Goal: Transaction & Acquisition: Purchase product/service

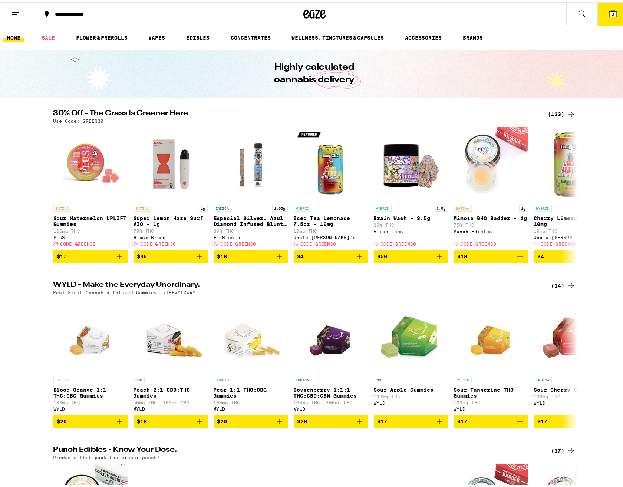
click at [13, 12] on line at bounding box center [15, 12] width 6 height 0
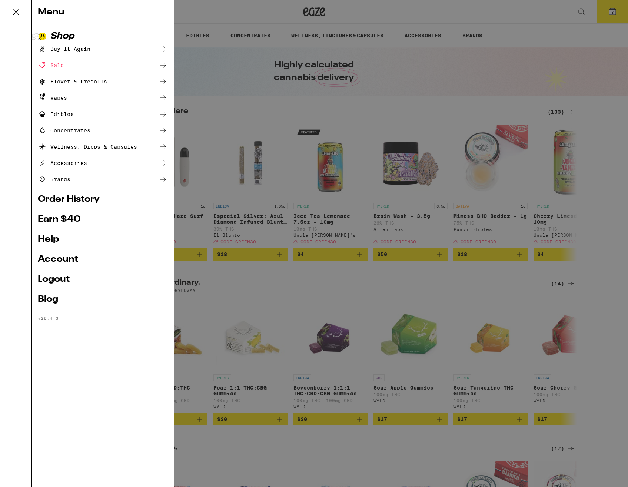
click at [90, 197] on link "Order History" at bounding box center [103, 199] width 130 height 9
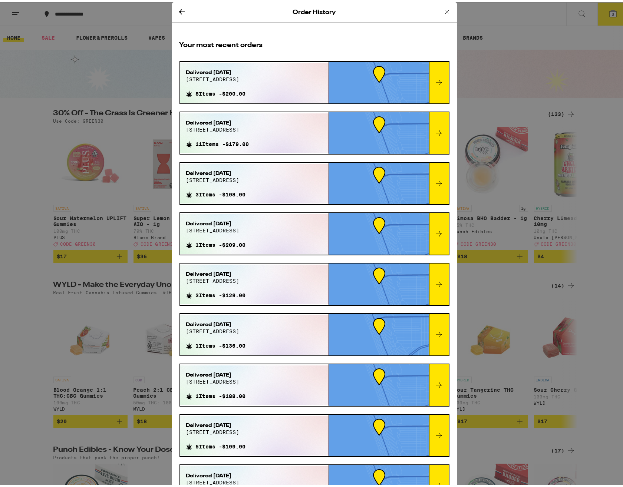
click at [443, 10] on icon at bounding box center [447, 9] width 9 height 9
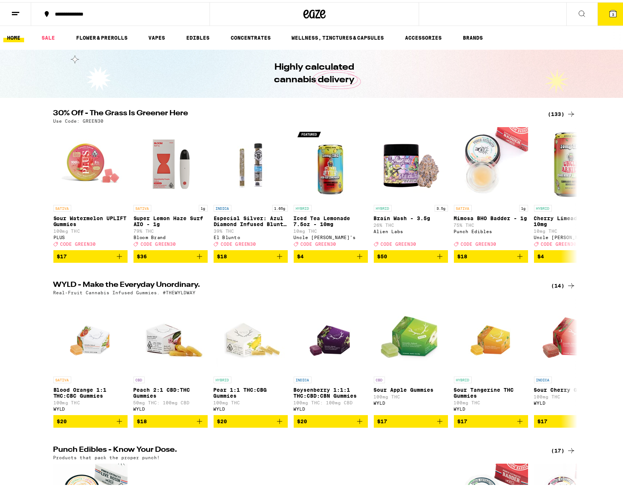
click at [557, 112] on div "(133)" at bounding box center [561, 111] width 27 height 9
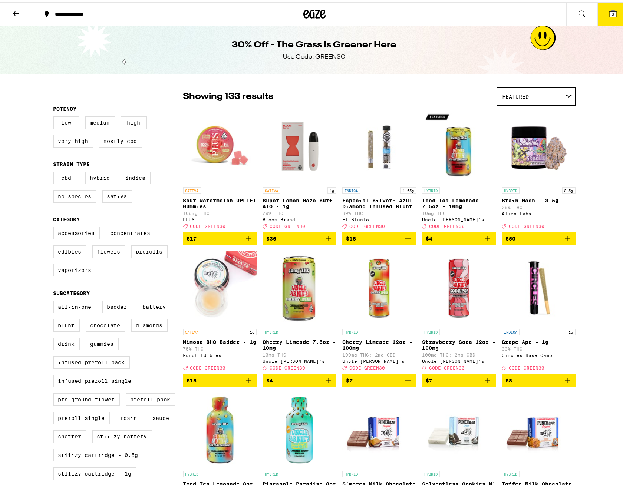
click at [102, 253] on label "Flowers" at bounding box center [108, 249] width 33 height 13
click at [55, 226] on input "Flowers" at bounding box center [55, 226] width 0 height 0
checkbox input "true"
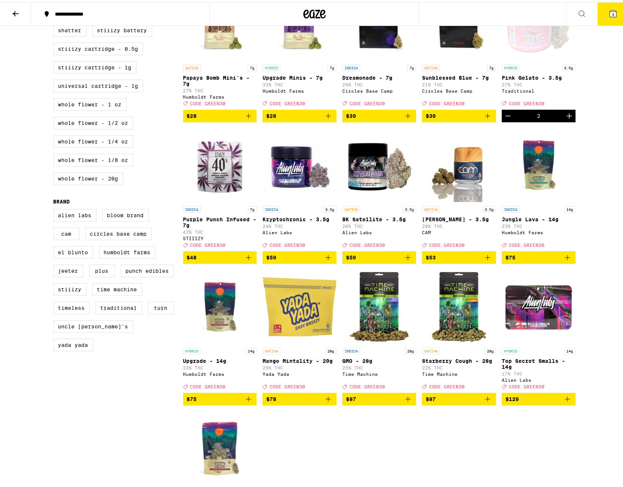
scroll to position [408, 0]
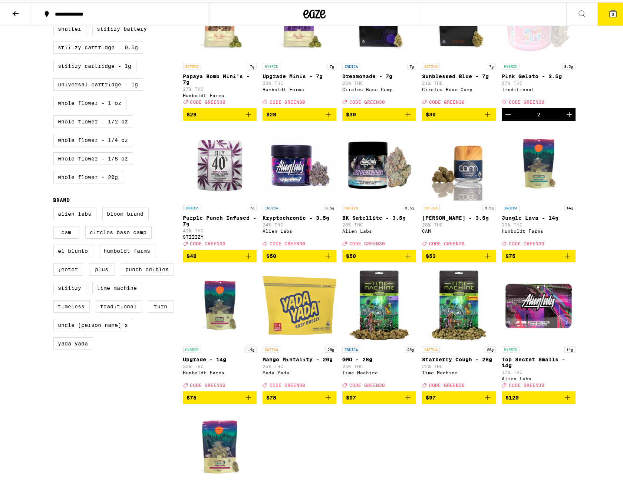
click at [613, 178] on div "**********" at bounding box center [314, 132] width 628 height 1080
click at [612, 177] on div "**********" at bounding box center [314, 132] width 628 height 1080
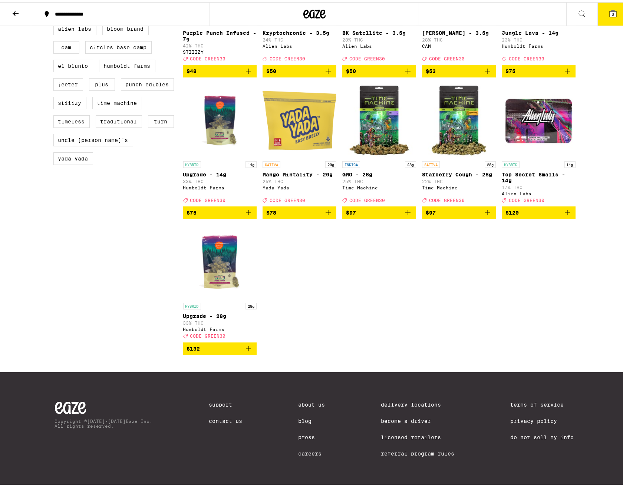
scroll to position [625, 0]
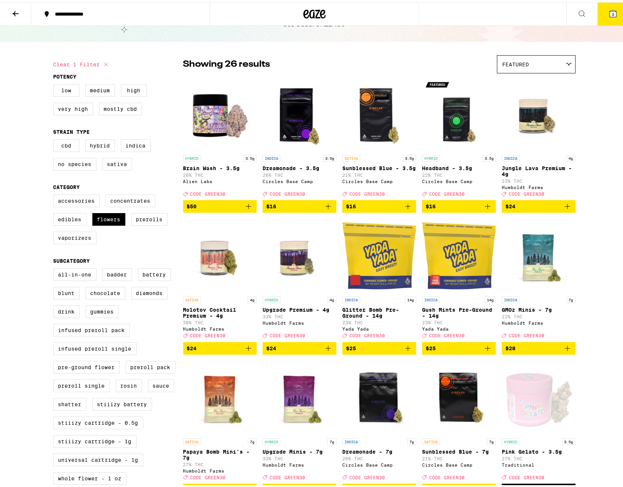
scroll to position [0, 0]
